Goal: Task Accomplishment & Management: Use online tool/utility

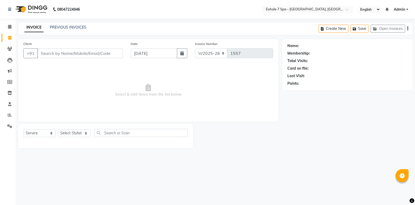
select select "4480"
select select "service"
click at [13, 47] on span at bounding box center [9, 49] width 9 height 6
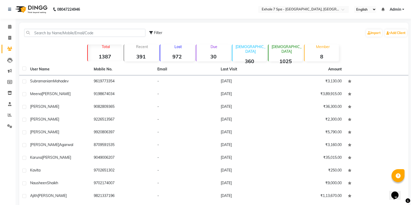
click at [38, 29] on div "Filter Import Add Client" at bounding box center [213, 33] width 387 height 16
click at [39, 30] on input "text" at bounding box center [84, 33] width 121 height 8
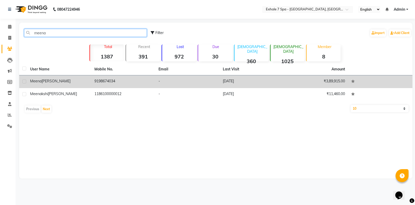
type input "meena"
click at [55, 84] on td "[PERSON_NAME]" at bounding box center [59, 81] width 64 height 13
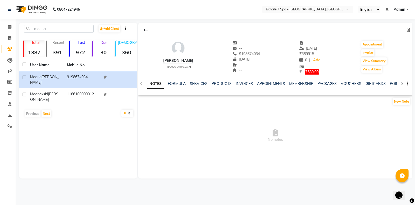
click at [195, 81] on div "SERVICES" at bounding box center [199, 83] width 18 height 5
click at [194, 86] on link "SERVICES" at bounding box center [199, 83] width 18 height 5
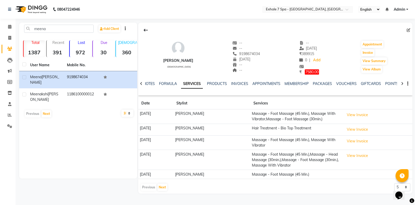
click at [23, 156] on div "meena Add Client Total 1387 Recent 391 Lost 972 Due 30 [DEMOGRAPHIC_DATA] 360 […" at bounding box center [78, 101] width 118 height 156
click at [7, 38] on span at bounding box center [9, 38] width 9 height 6
select select "service"
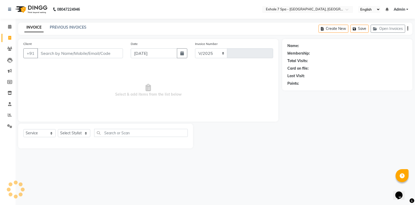
select select "4480"
type input "1557"
click at [66, 26] on link "PREVIOUS INVOICES" at bounding box center [68, 27] width 37 height 5
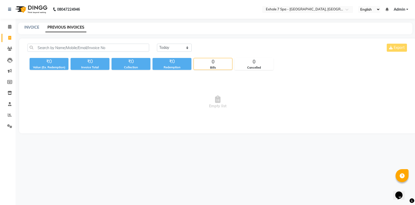
click at [28, 25] on div "INVOICE" at bounding box center [31, 27] width 15 height 5
drag, startPoint x: 57, startPoint y: 26, endPoint x: 46, endPoint y: 23, distance: 10.9
click at [57, 25] on link "PREVIOUS INVOICES" at bounding box center [65, 27] width 41 height 9
click at [33, 28] on link "INVOICE" at bounding box center [31, 27] width 15 height 5
select select "service"
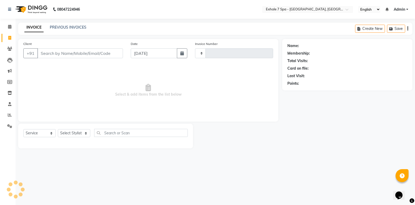
type input "1557"
select select "4480"
click at [58, 28] on link "PREVIOUS INVOICES" at bounding box center [68, 27] width 37 height 5
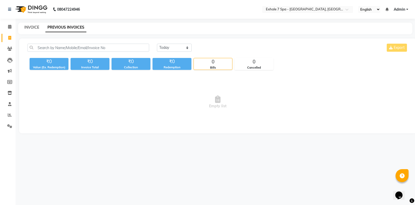
click at [31, 29] on link "INVOICE" at bounding box center [31, 27] width 15 height 5
select select "service"
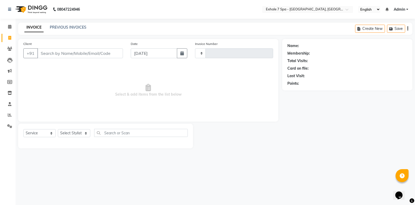
type input "1557"
select select "4480"
click at [27, 17] on nav "08047224946 Select Location × Exhale 7 Spa - Salon, Goregaon English ENGLISH Es…" at bounding box center [207, 9] width 415 height 19
drag, startPoint x: 5, startPoint y: 119, endPoint x: 14, endPoint y: 126, distance: 11.1
click at [13, 126] on ul "Calendar Invoice Clients Leads Marketing Members Inventory Staff Reports Settin…" at bounding box center [8, 77] width 16 height 113
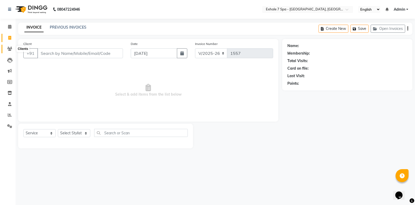
click at [9, 48] on icon at bounding box center [9, 49] width 5 height 4
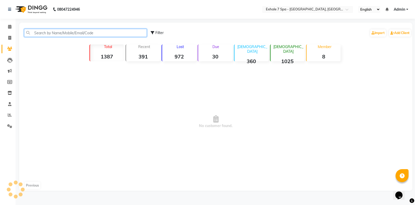
click at [37, 32] on input "text" at bounding box center [85, 33] width 123 height 8
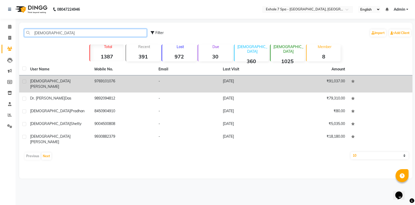
type input "[DEMOGRAPHIC_DATA]"
click at [73, 82] on div "[PERSON_NAME]" at bounding box center [59, 83] width 58 height 11
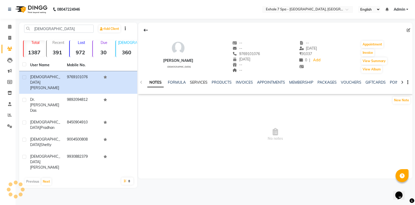
click at [192, 80] on link "SERVICES" at bounding box center [199, 82] width 18 height 5
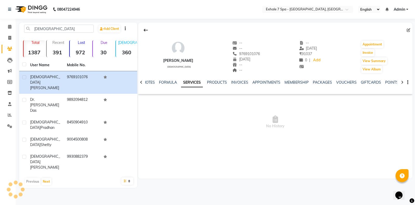
click at [193, 84] on link "SERVICES" at bounding box center [192, 82] width 22 height 9
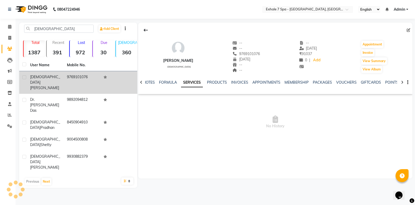
click at [55, 85] on span "[PERSON_NAME]" at bounding box center [44, 87] width 29 height 5
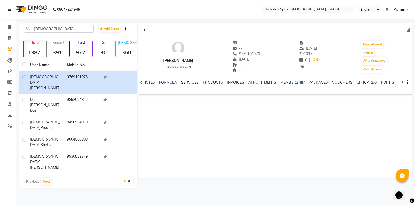
click at [188, 80] on link "SERVICES" at bounding box center [190, 82] width 18 height 5
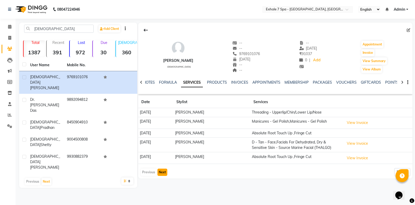
click at [165, 173] on button "Next" at bounding box center [162, 171] width 10 height 7
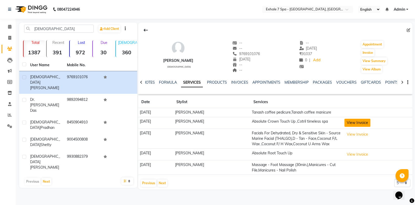
click at [354, 125] on button "View Invoice" at bounding box center [357, 123] width 26 height 8
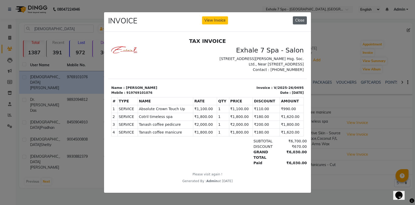
click at [300, 19] on button "Close" at bounding box center [300, 20] width 14 height 8
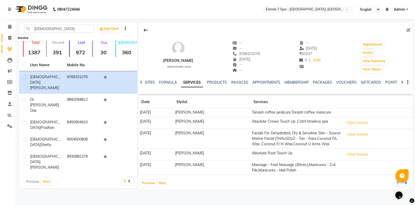
click at [9, 37] on icon at bounding box center [9, 38] width 3 height 4
select select "service"
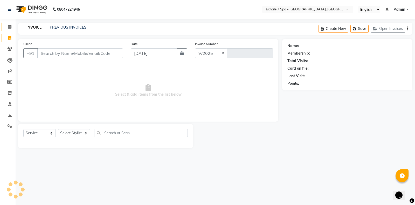
select select "4480"
type input "1557"
